Goal: Find specific page/section: Find specific page/section

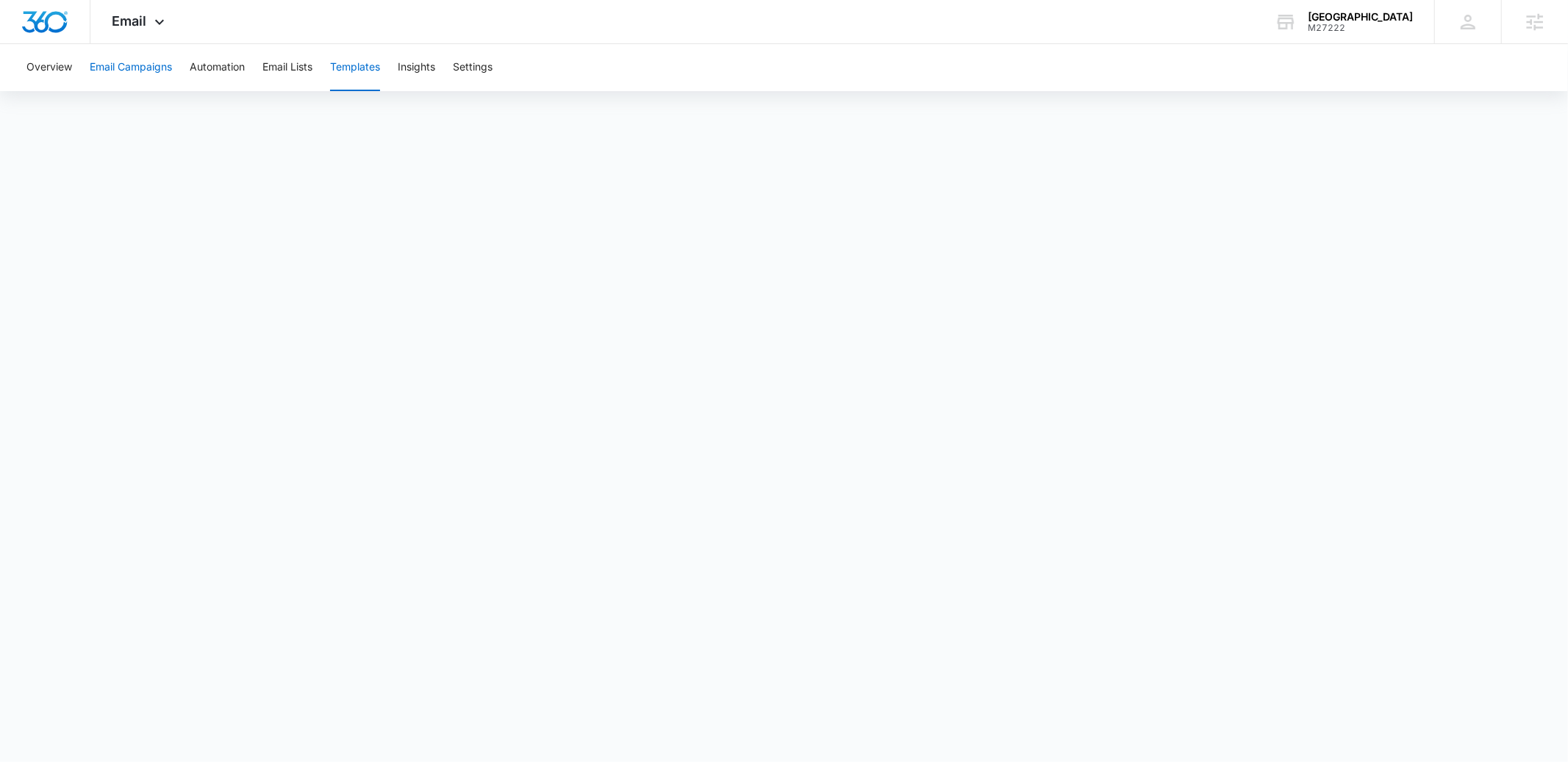
click at [118, 66] on button "Email Campaigns" at bounding box center [131, 67] width 82 height 47
click at [350, 70] on button "Templates" at bounding box center [355, 67] width 50 height 47
click at [154, 65] on button "Email Campaigns" at bounding box center [131, 67] width 82 height 47
click at [378, 69] on button "Templates" at bounding box center [355, 67] width 50 height 47
click at [373, 75] on button "Templates" at bounding box center [355, 67] width 50 height 47
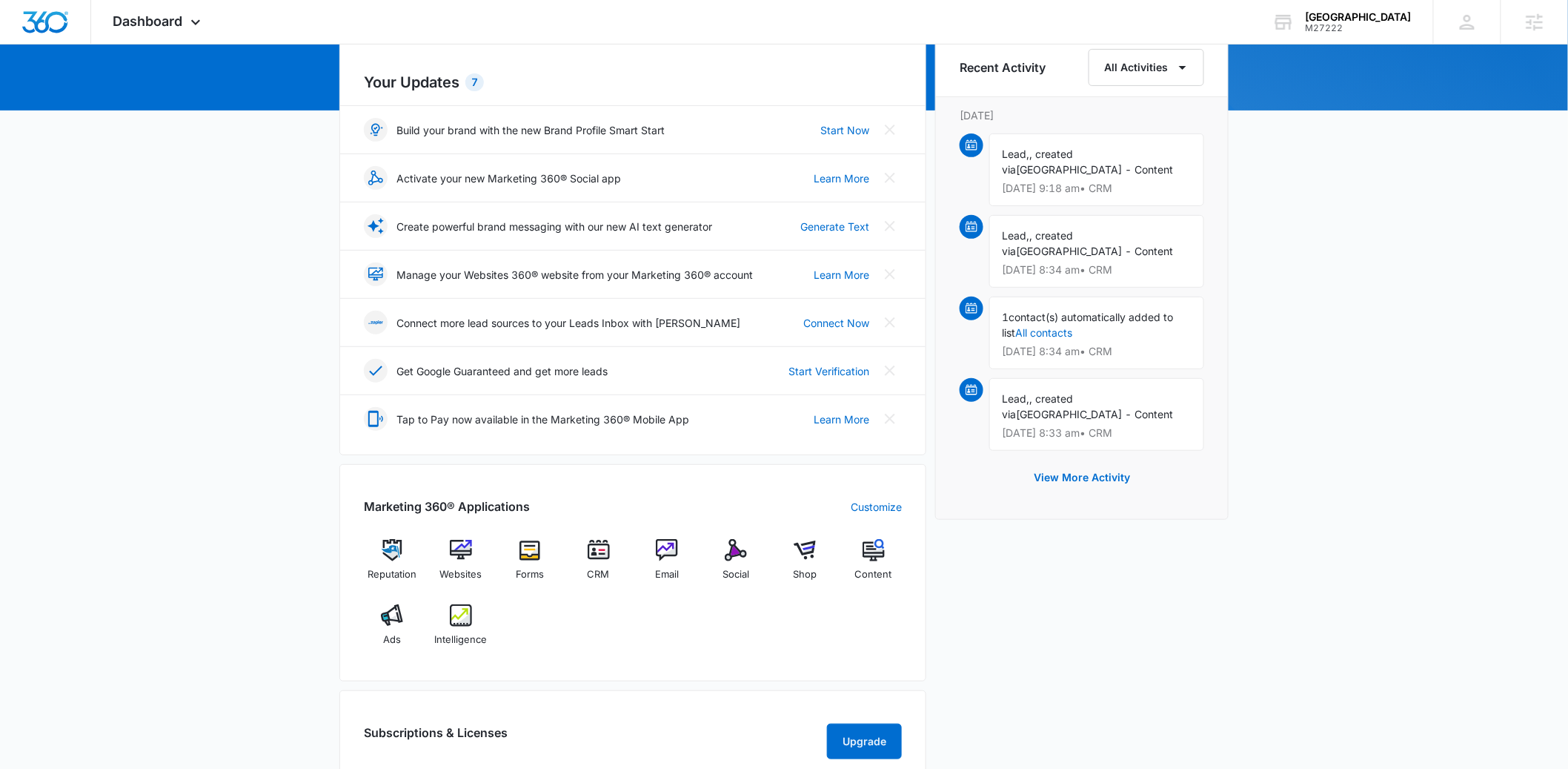
scroll to position [161, 0]
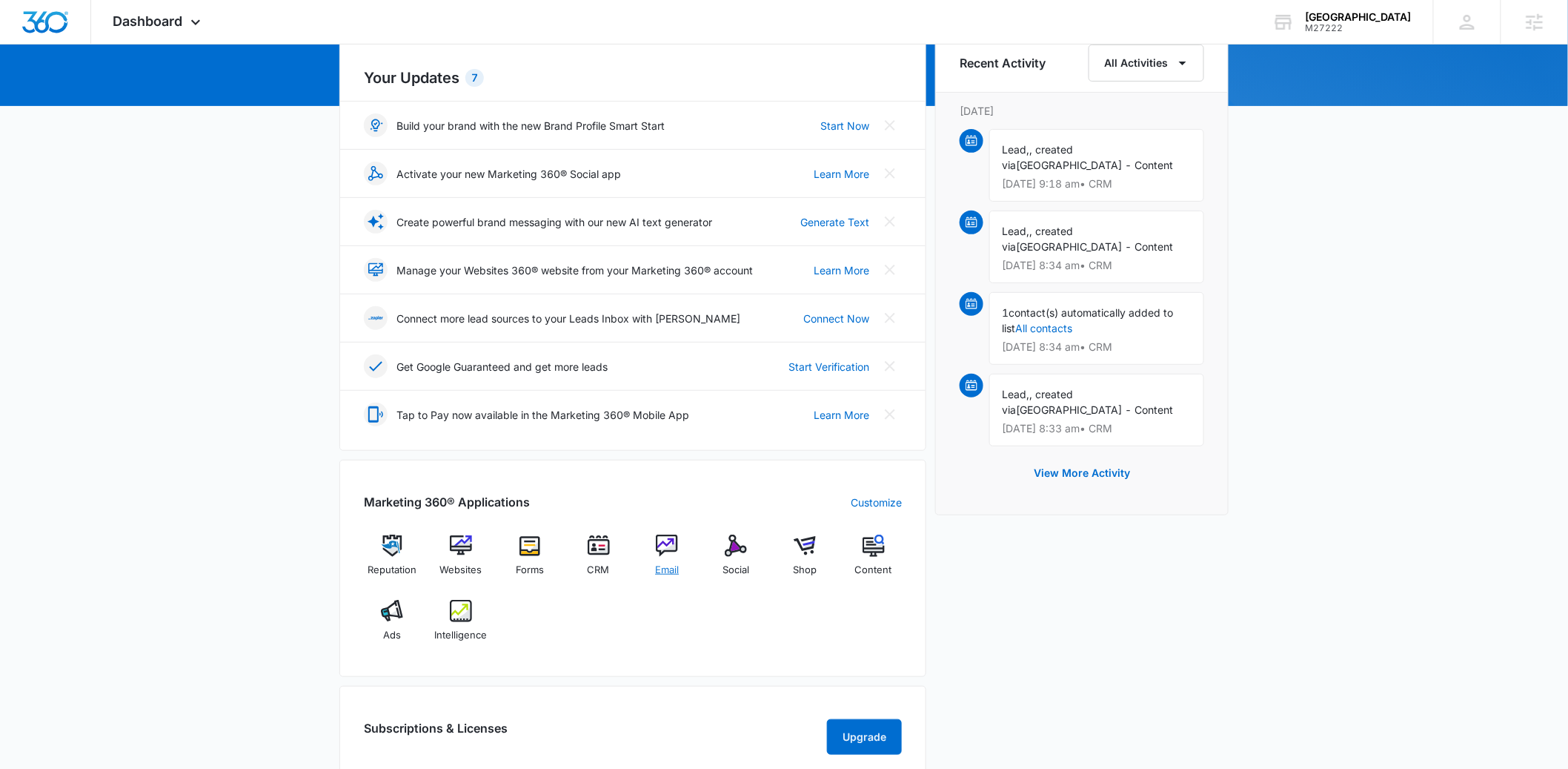
click at [676, 547] on img at bounding box center [667, 546] width 22 height 22
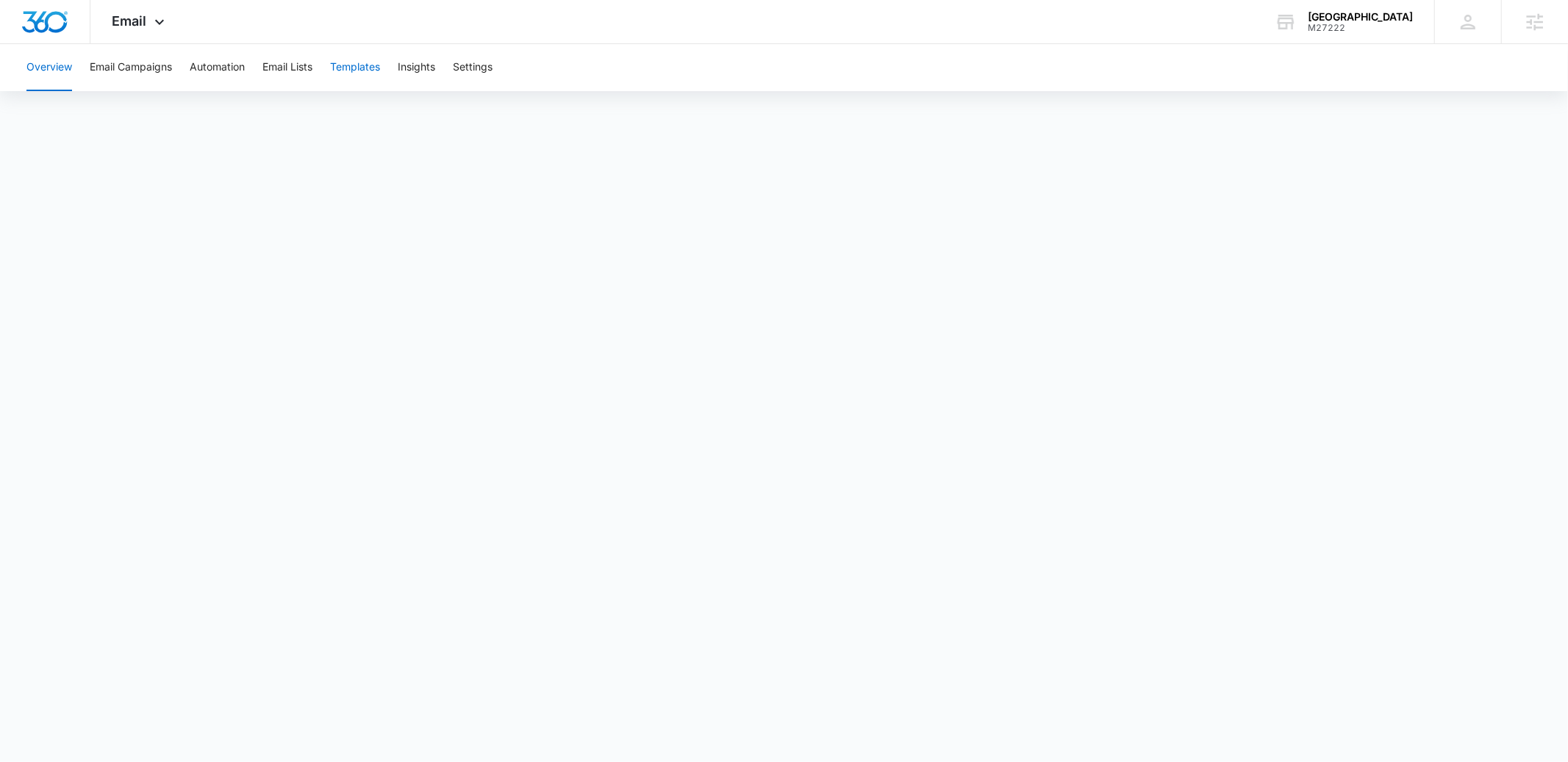
click at [373, 70] on button "Templates" at bounding box center [355, 67] width 50 height 47
